Goal: Check status: Check status

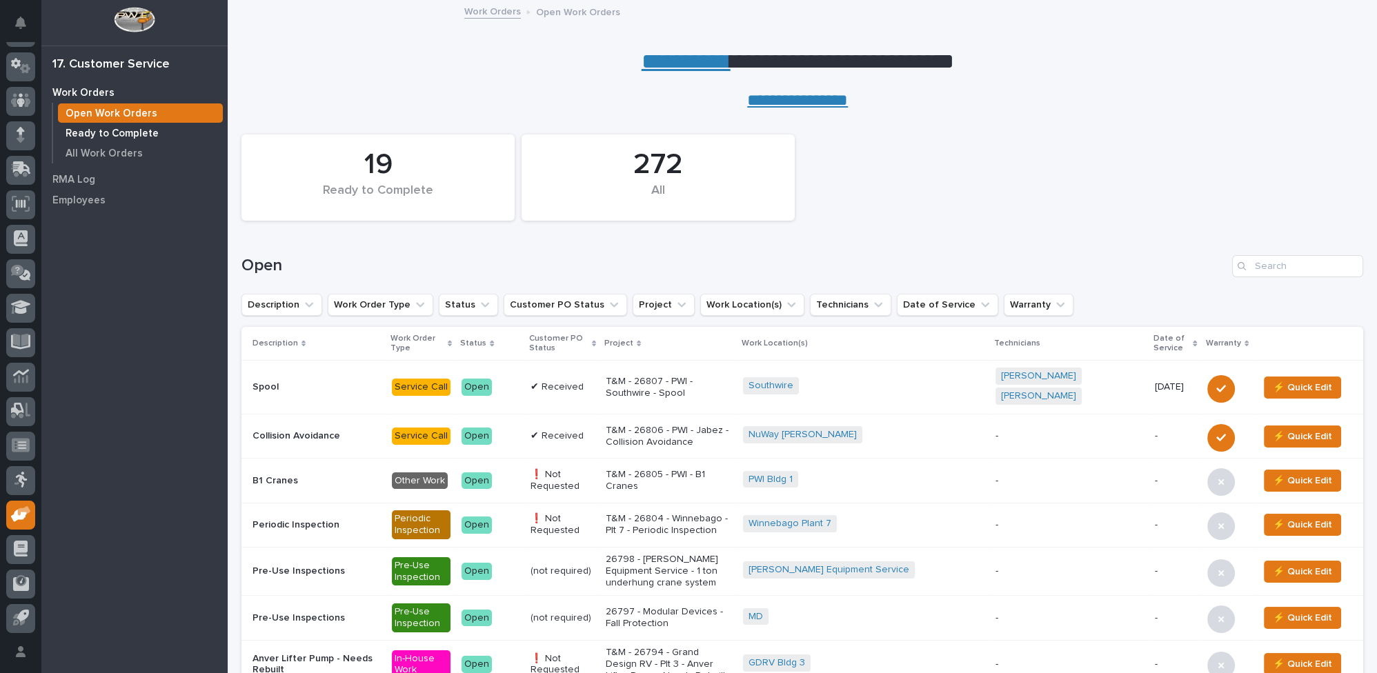
click at [126, 133] on p "Ready to Complete" at bounding box center [112, 134] width 93 height 12
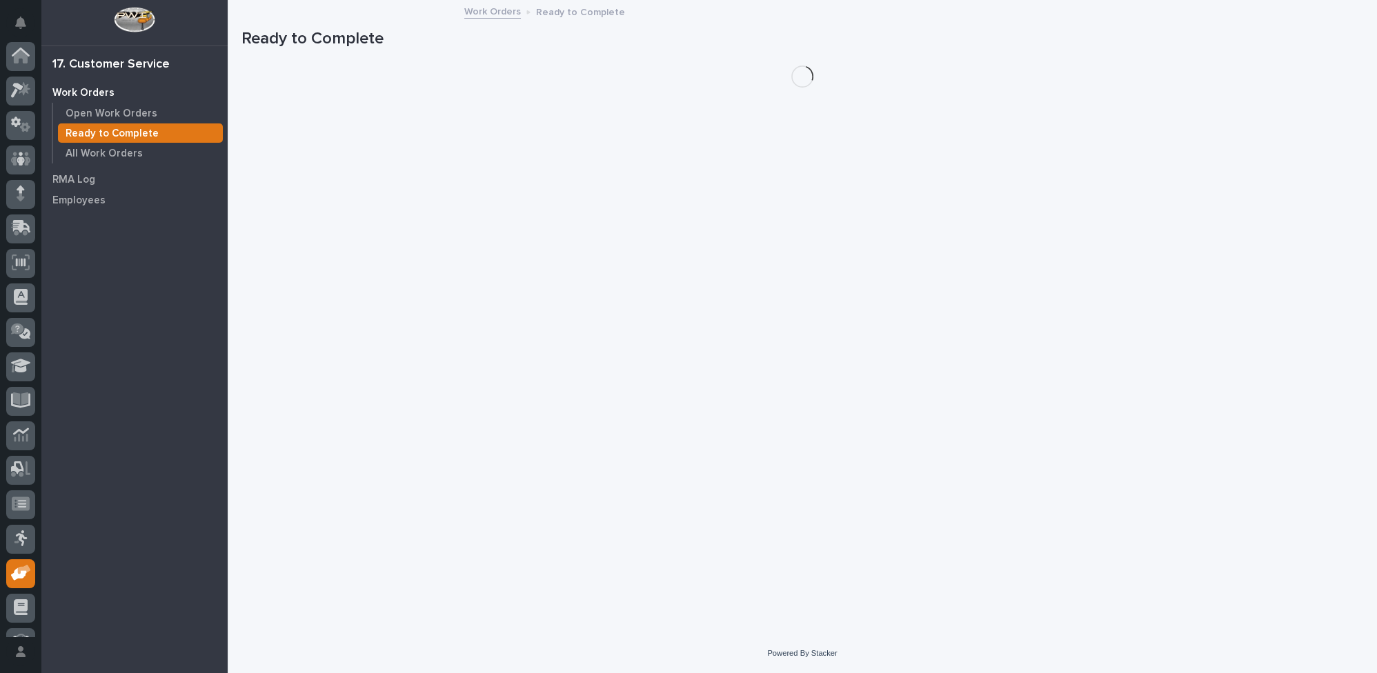
scroll to position [59, 0]
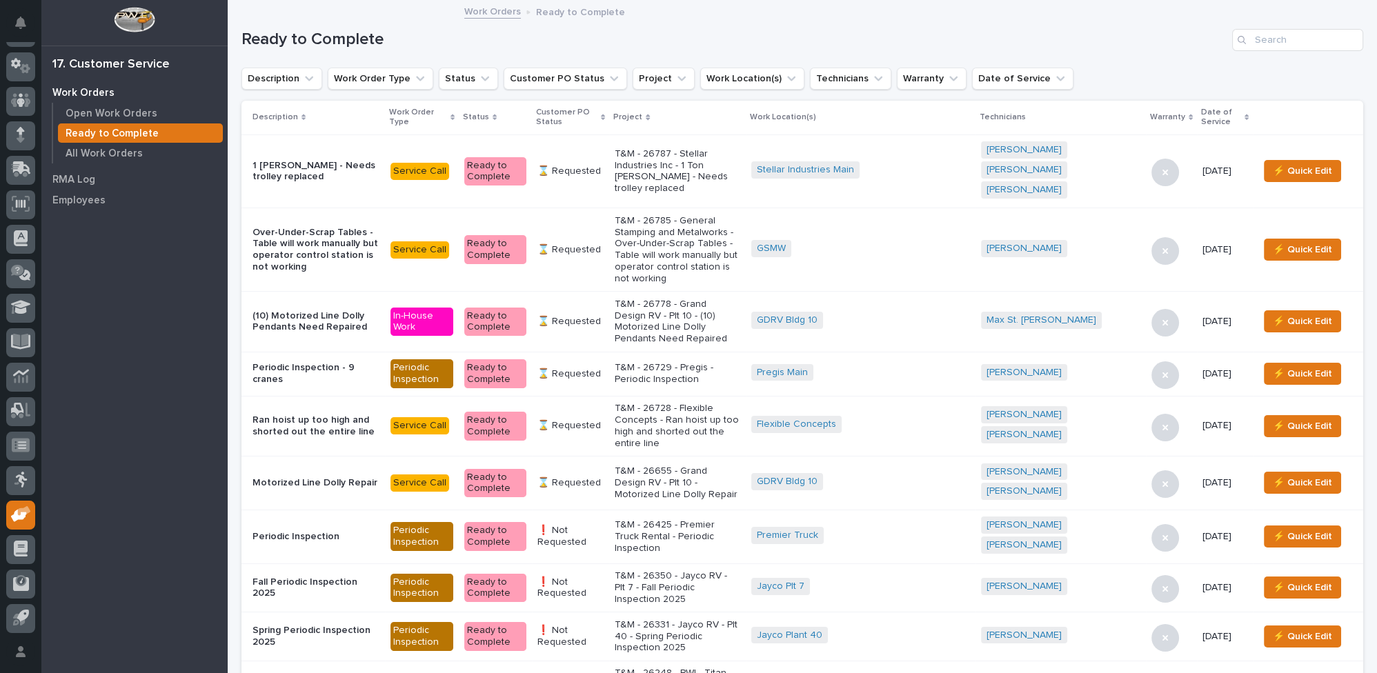
click at [740, 159] on p "T&M - 26787 - Stellar Industries Inc - 1 Ton [PERSON_NAME] - Needs trolley repl…" at bounding box center [678, 171] width 126 height 46
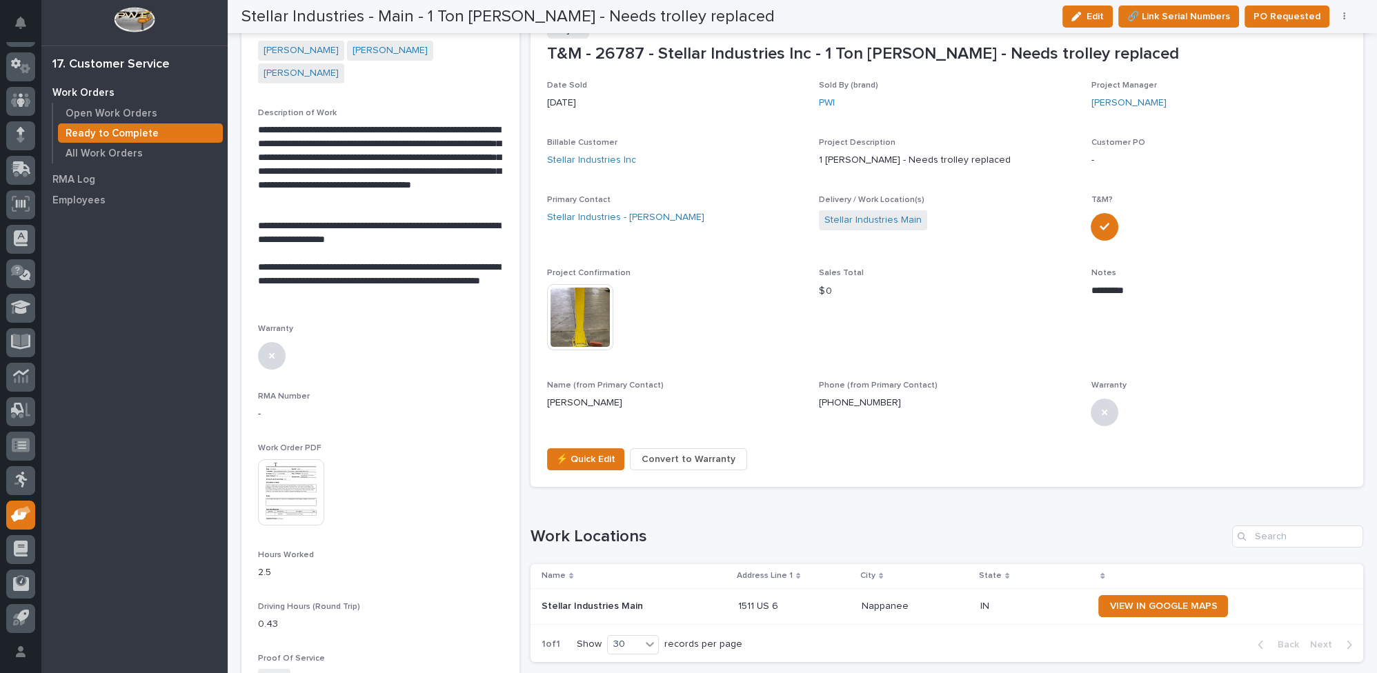
scroll to position [319, 0]
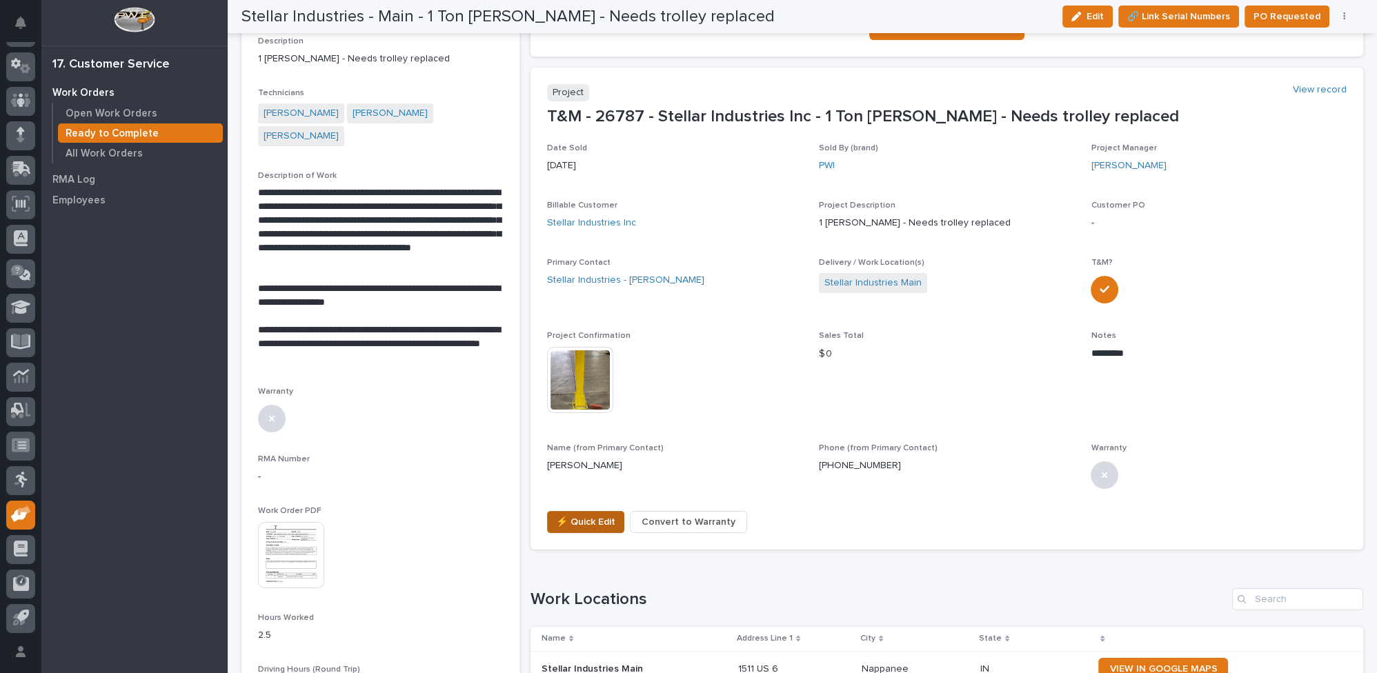
click at [570, 520] on span "⚡ Quick Edit" at bounding box center [585, 522] width 59 height 17
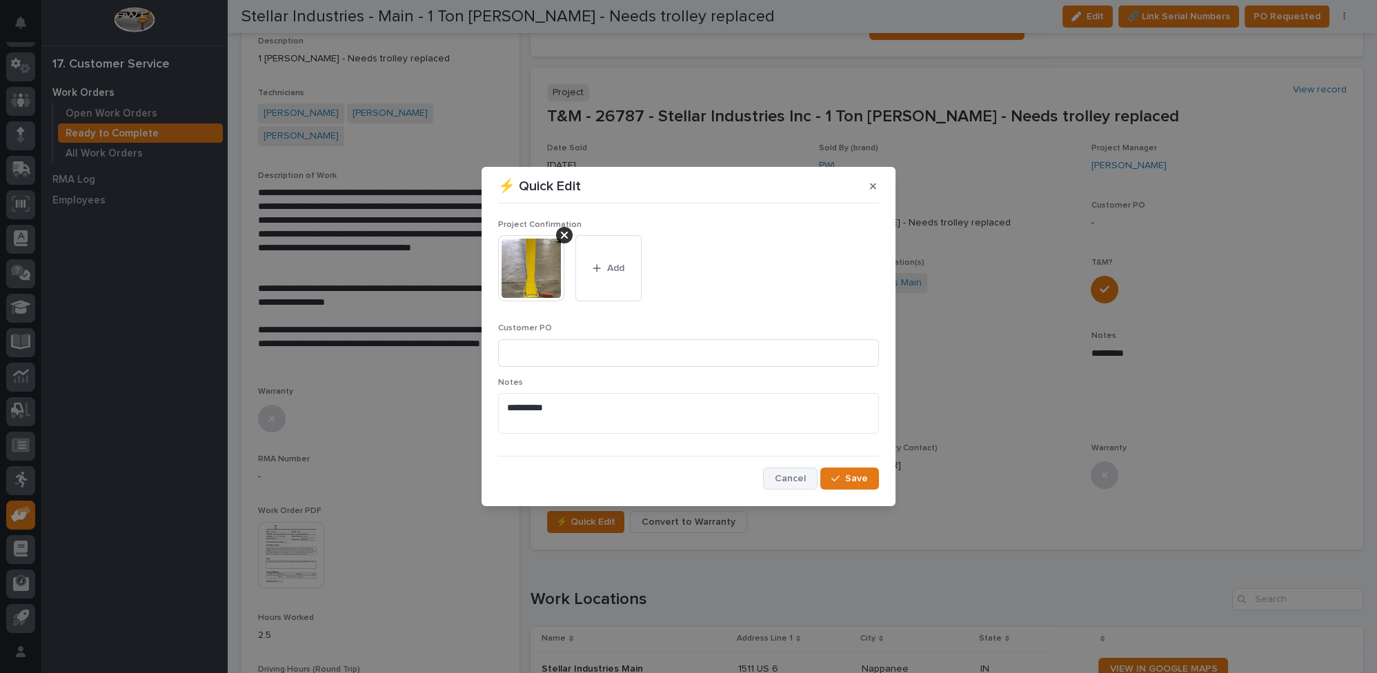
click at [787, 478] on span "Cancel" at bounding box center [790, 479] width 31 height 12
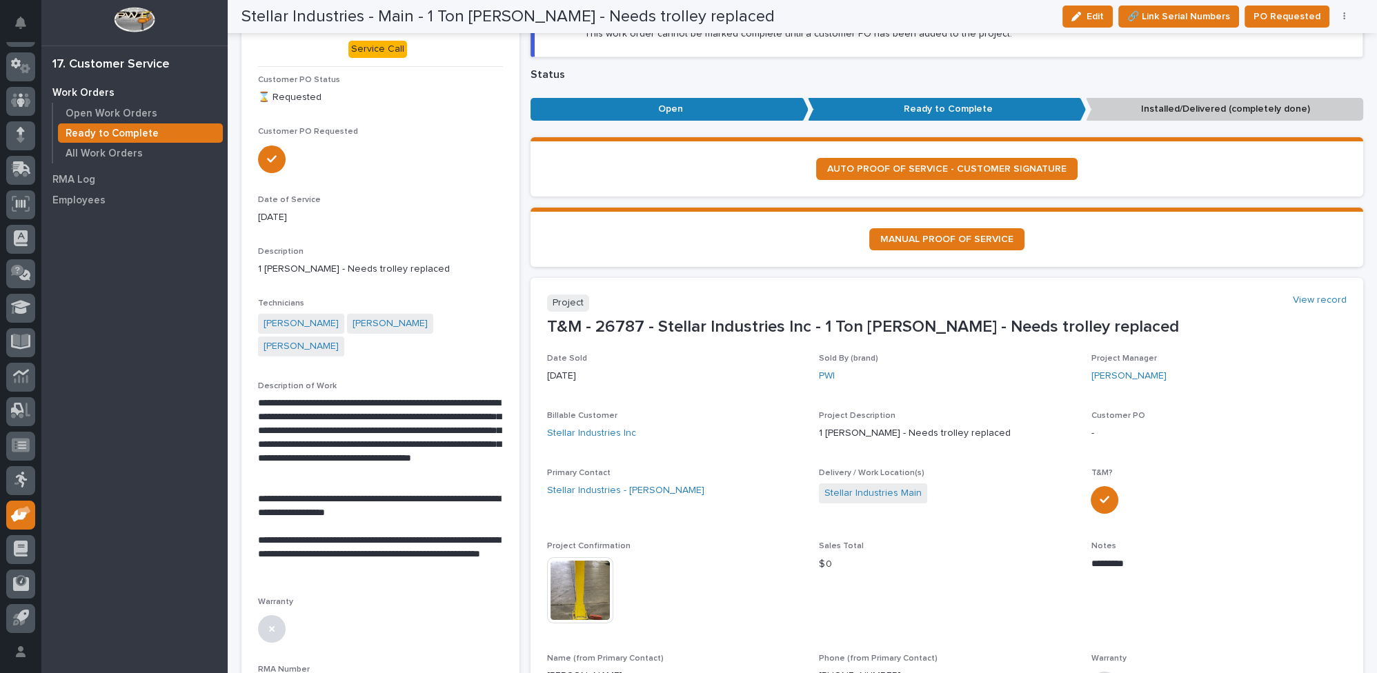
scroll to position [0, 0]
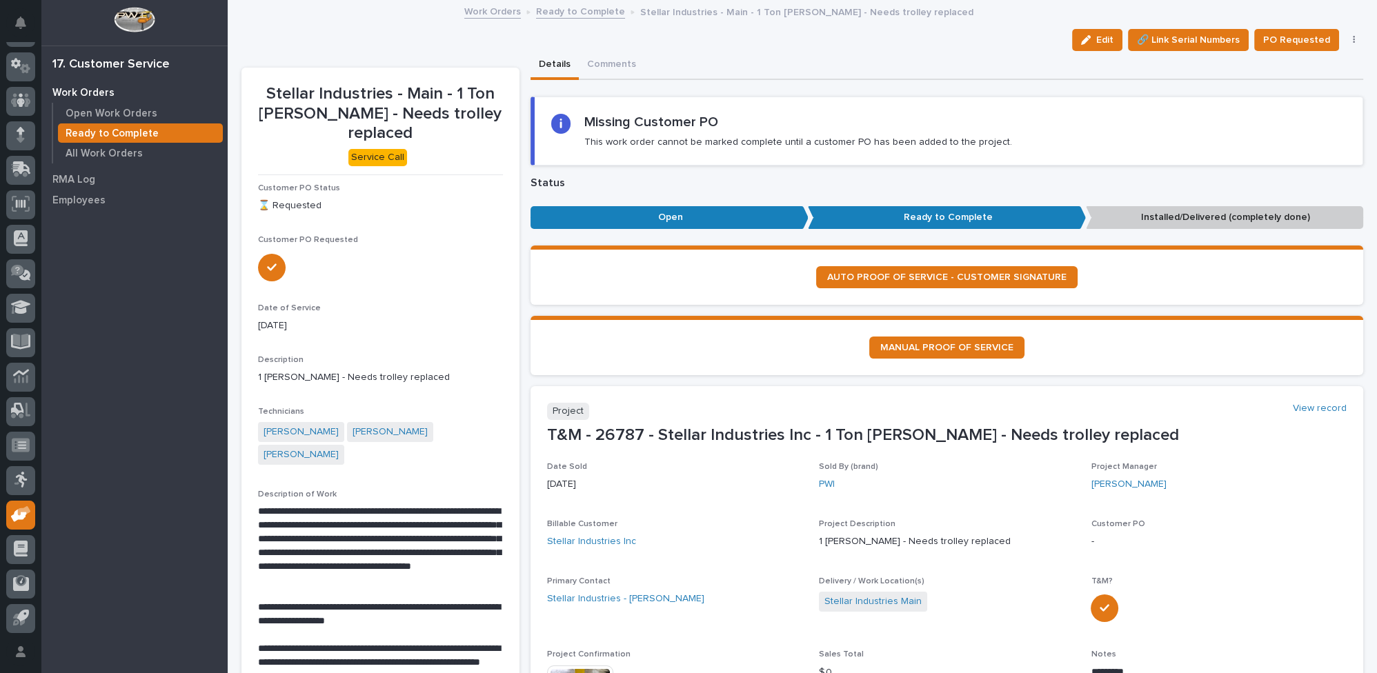
click at [569, 10] on link "Ready to Complete" at bounding box center [580, 11] width 89 height 16
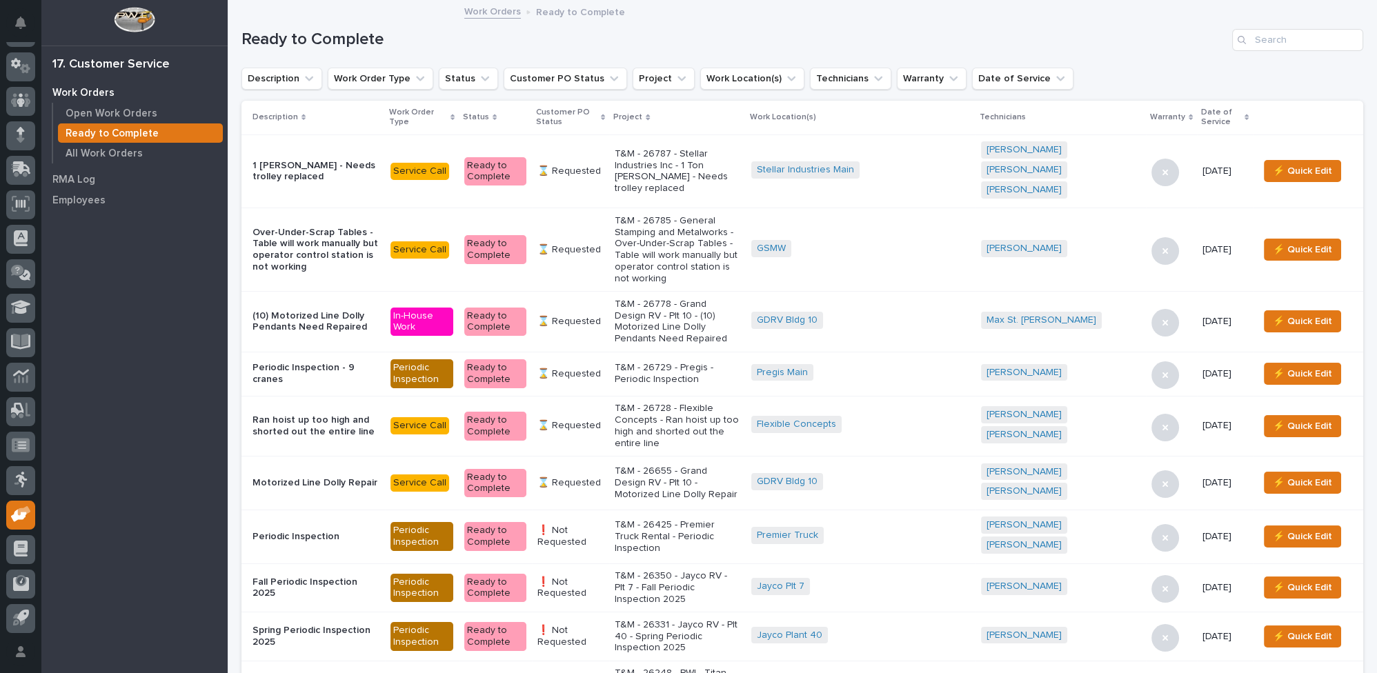
scroll to position [376, 0]
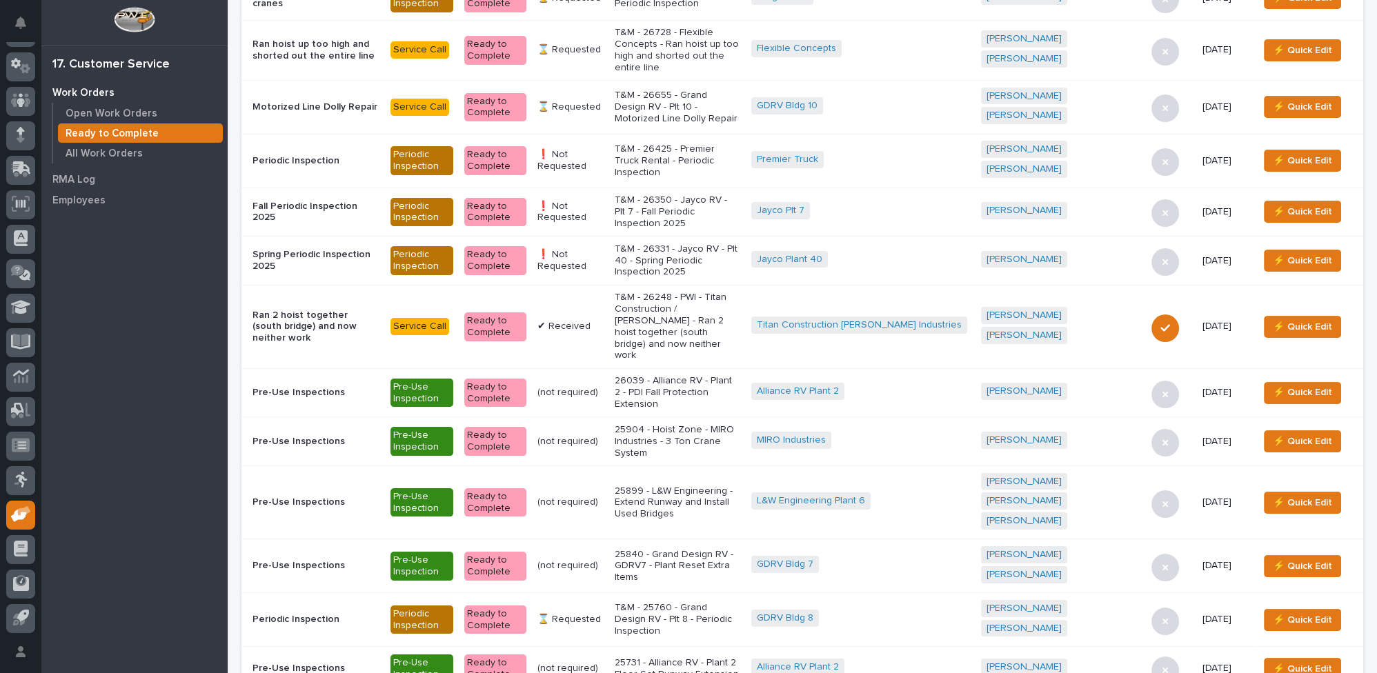
click at [682, 292] on p "T&M - 26248 - PWI - Titan Construction / [PERSON_NAME] - Ran 2 hoist together (…" at bounding box center [678, 327] width 126 height 70
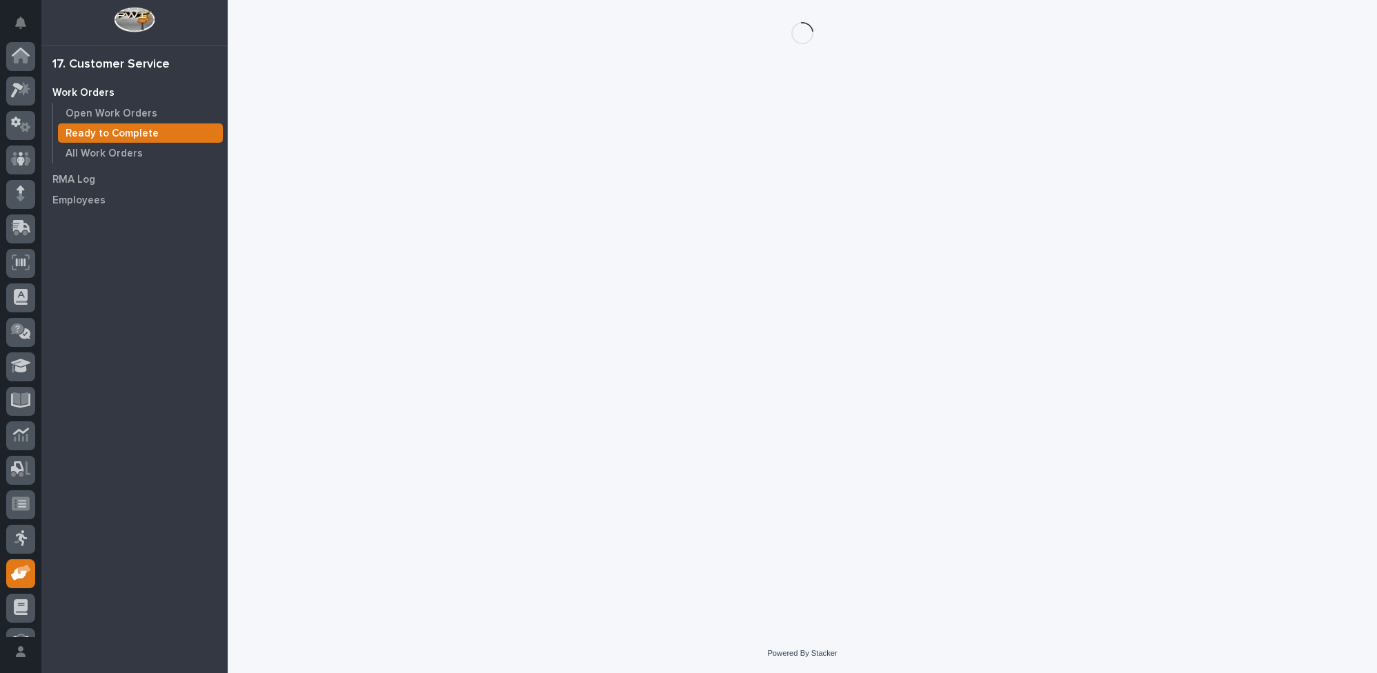
scroll to position [59, 0]
